Goal: Information Seeking & Learning: Learn about a topic

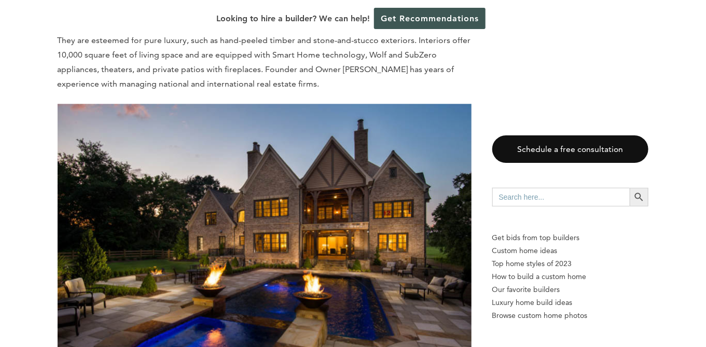
scroll to position [1037, 0]
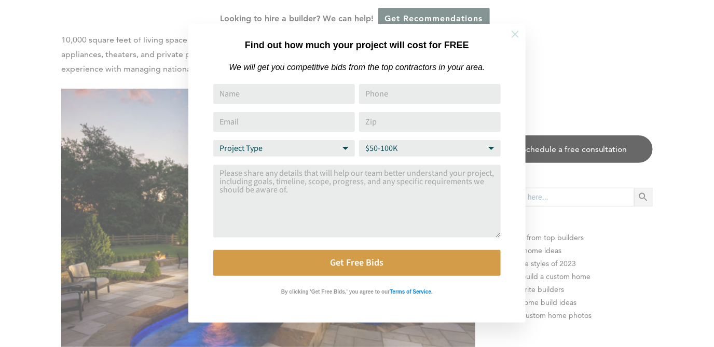
drag, startPoint x: 516, startPoint y: 34, endPoint x: 520, endPoint y: 30, distance: 5.9
click at [516, 34] on icon at bounding box center [515, 34] width 7 height 7
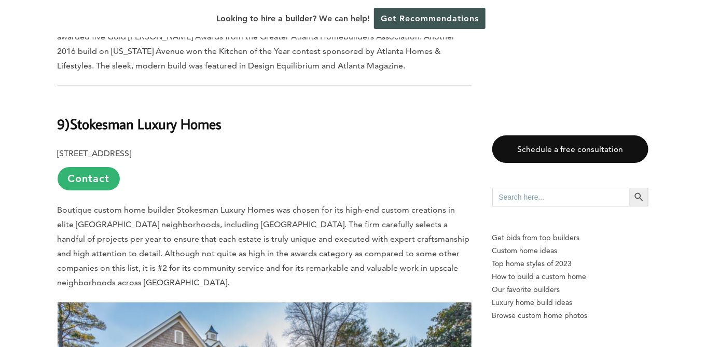
scroll to position [4513, 0]
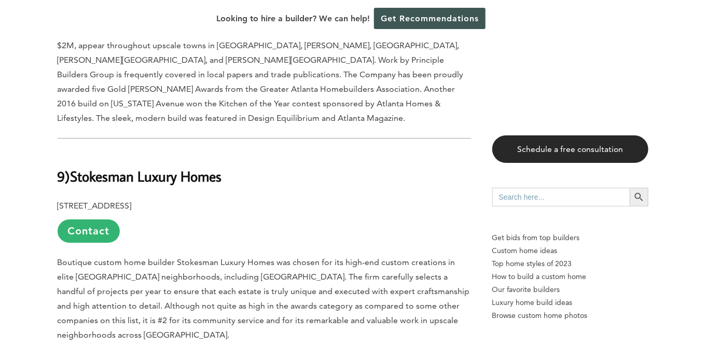
click at [579, 147] on link "Schedule a free consultation" at bounding box center [570, 148] width 157 height 27
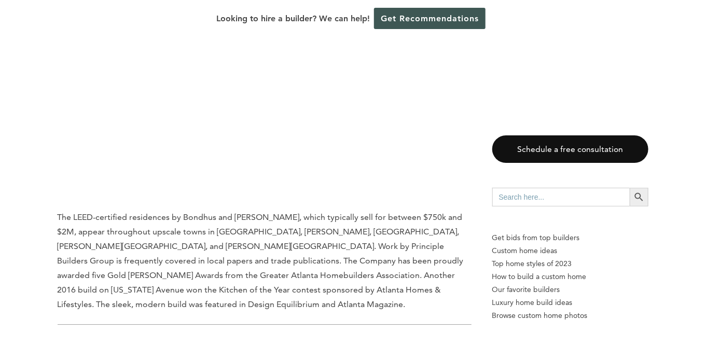
scroll to position [4358, 0]
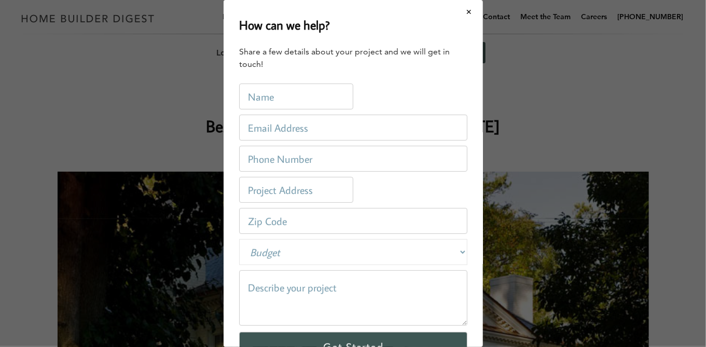
scroll to position [0, 0]
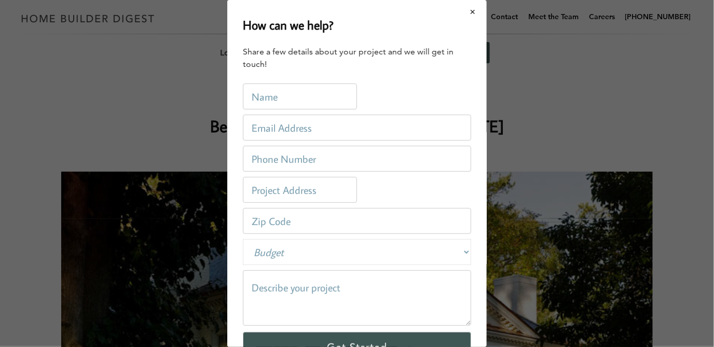
click at [466, 10] on button "Close modal" at bounding box center [472, 12] width 27 height 22
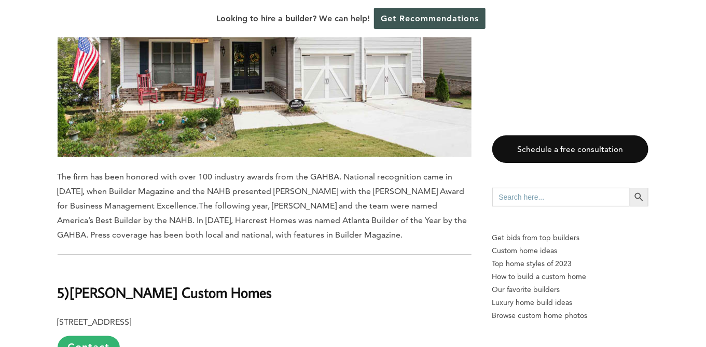
scroll to position [6952, 0]
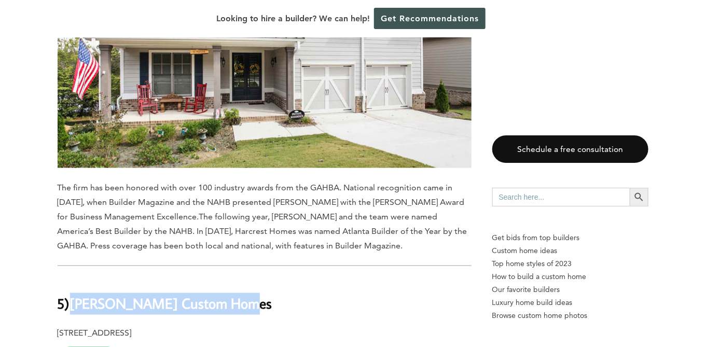
drag, startPoint x: 73, startPoint y: 84, endPoint x: 244, endPoint y: 79, distance: 171.3
click at [244, 279] on h2 "5) [PERSON_NAME] Custom Homes" at bounding box center [265, 297] width 414 height 36
copy b "[PERSON_NAME] Custom Homes"
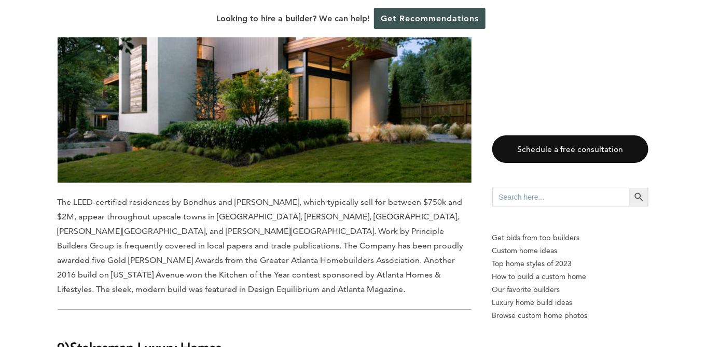
scroll to position [4410, 0]
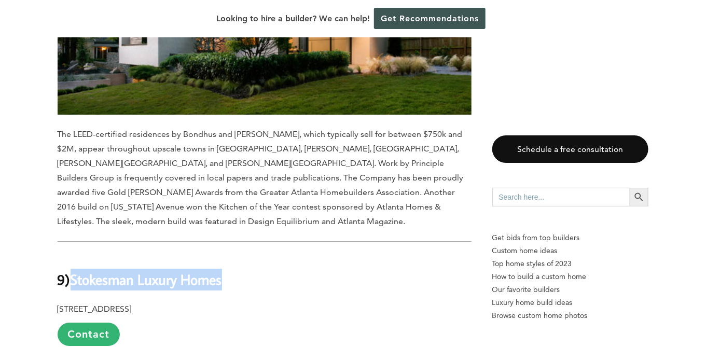
drag, startPoint x: 75, startPoint y: 146, endPoint x: 231, endPoint y: 147, distance: 156.2
click at [231, 254] on h2 "9) Stokesman Luxury Homes" at bounding box center [265, 272] width 414 height 36
copy b "Stokesman Luxury Homes"
